Goal: Find contact information: Find contact information

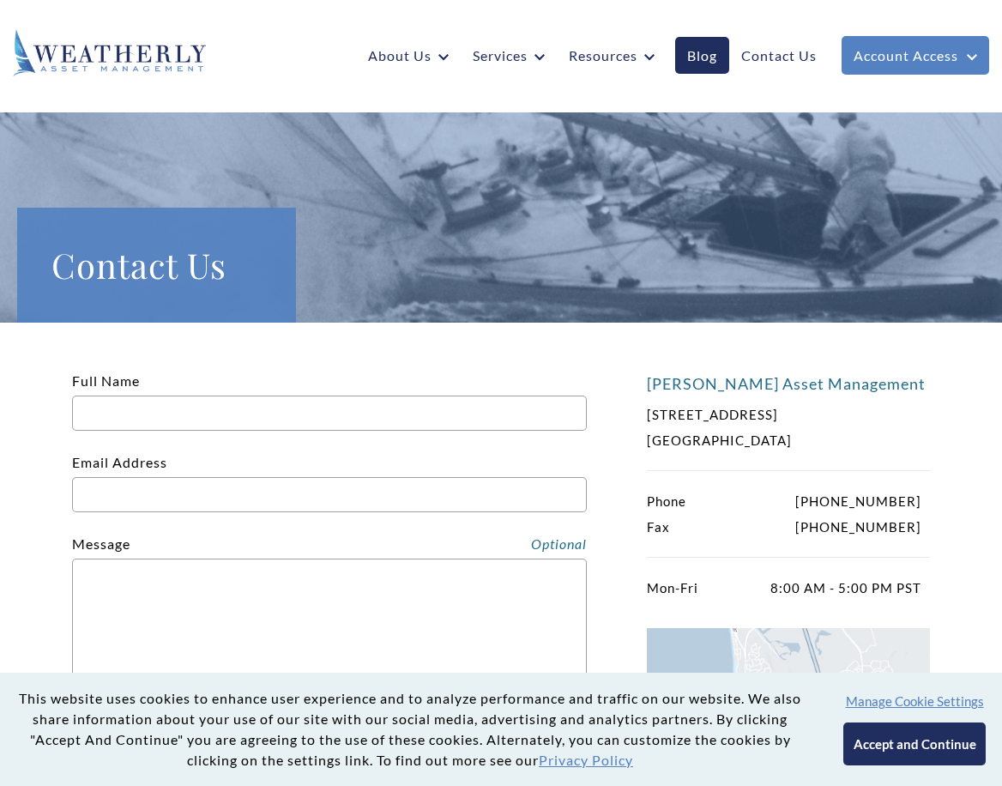
click at [86, 44] on img at bounding box center [109, 52] width 193 height 47
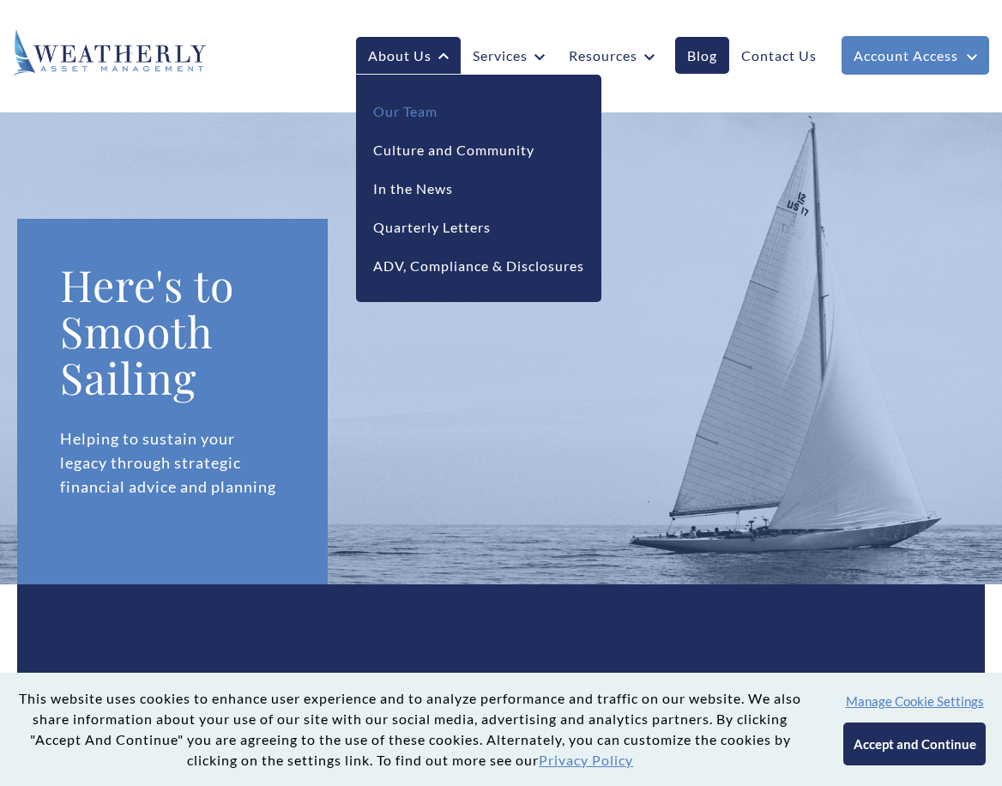
click at [378, 108] on link "Our Team" at bounding box center [405, 111] width 64 height 21
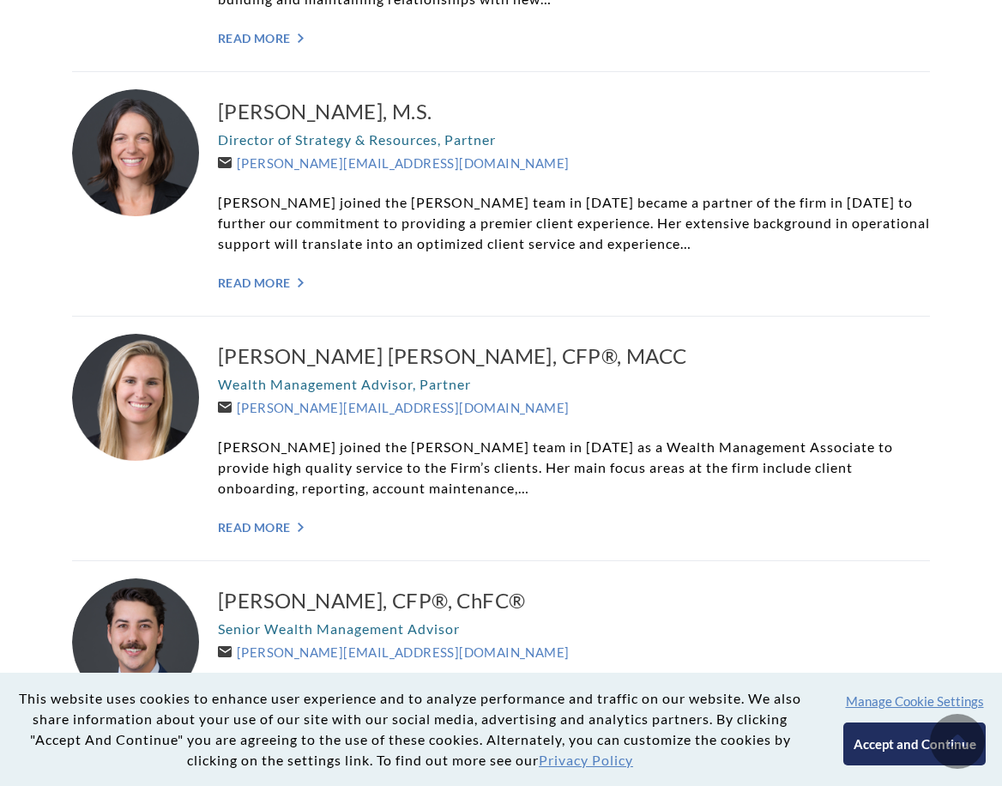
scroll to position [1115, 0]
